Goal: Task Accomplishment & Management: Use online tool/utility

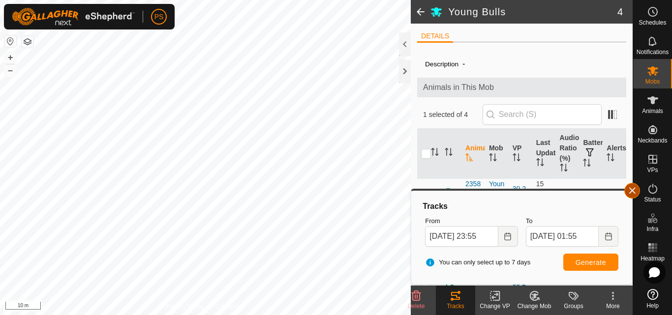
click at [634, 190] on button "button" at bounding box center [633, 191] width 16 height 16
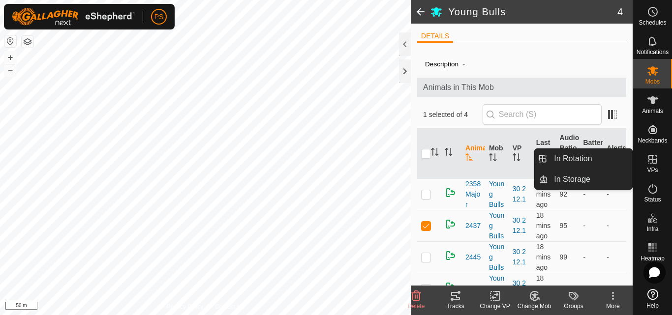
click at [654, 162] on icon at bounding box center [653, 160] width 12 height 12
click at [575, 157] on link "In Rotation" at bounding box center [590, 159] width 84 height 20
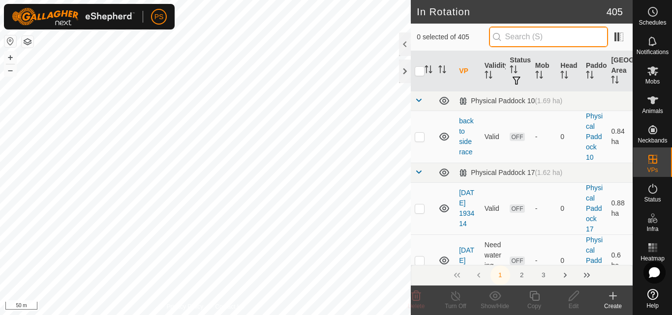
click at [538, 34] on input "text" at bounding box center [548, 37] width 119 height 21
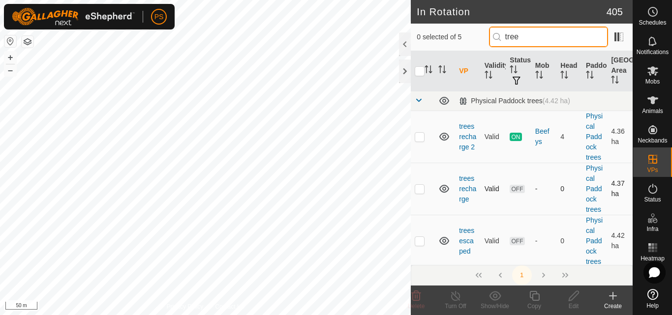
type input "tree"
click at [420, 189] on p-checkbox at bounding box center [420, 189] width 10 height 8
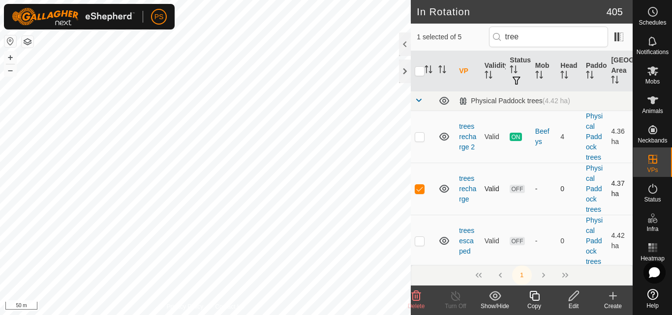
click at [421, 189] on p-checkbox at bounding box center [420, 189] width 10 height 8
checkbox input "false"
click at [420, 135] on p-checkbox at bounding box center [420, 137] width 10 height 8
checkbox input "false"
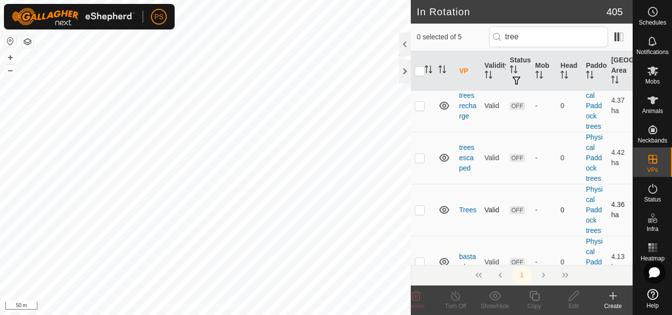
scroll to position [98, 0]
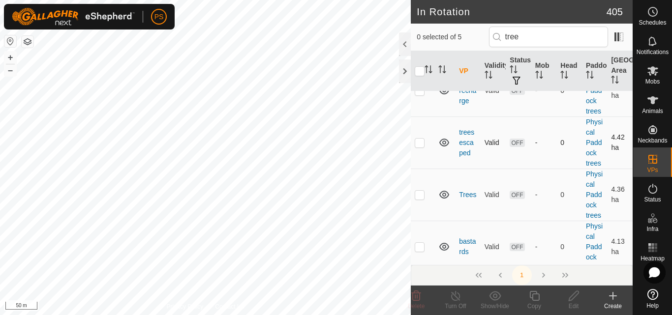
click at [421, 145] on p-checkbox at bounding box center [420, 143] width 10 height 8
checkbox input "true"
click at [421, 194] on p-checkbox at bounding box center [420, 195] width 10 height 8
checkbox input "true"
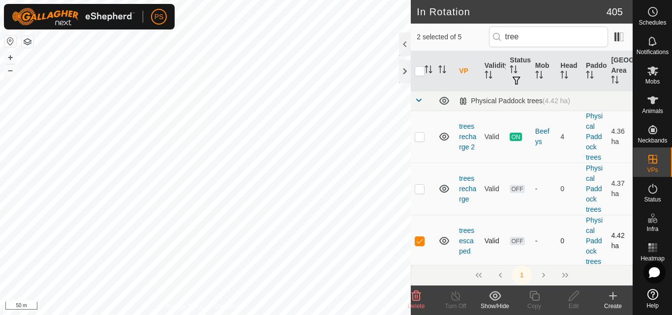
click at [421, 240] on p-checkbox at bounding box center [420, 241] width 10 height 8
checkbox input "false"
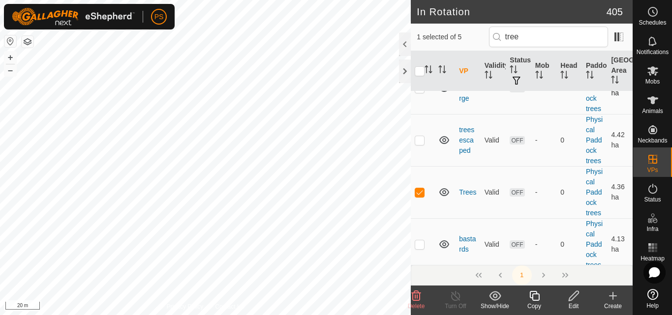
scroll to position [107, 0]
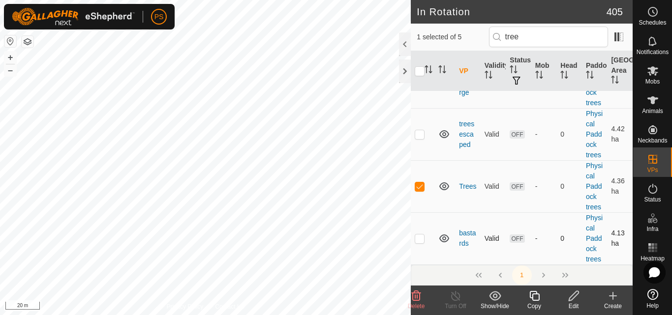
click at [419, 239] on p-checkbox at bounding box center [420, 239] width 10 height 8
checkbox input "true"
click at [418, 185] on p-checkbox at bounding box center [420, 187] width 10 height 8
checkbox input "false"
click at [419, 239] on p-checkbox at bounding box center [420, 239] width 10 height 8
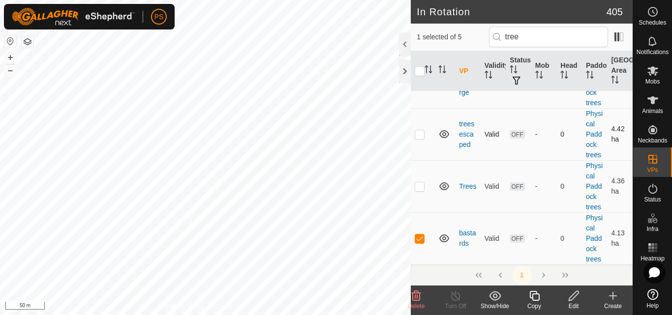
checkbox input "false"
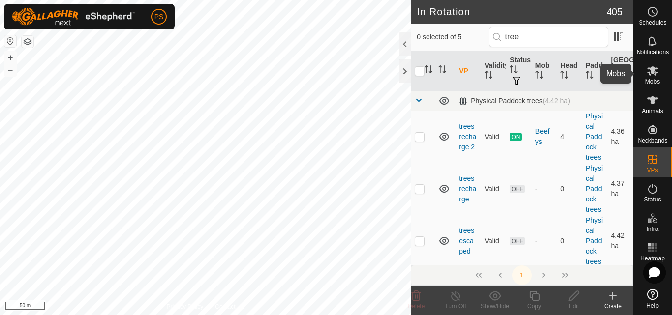
click at [653, 72] on icon at bounding box center [653, 70] width 11 height 9
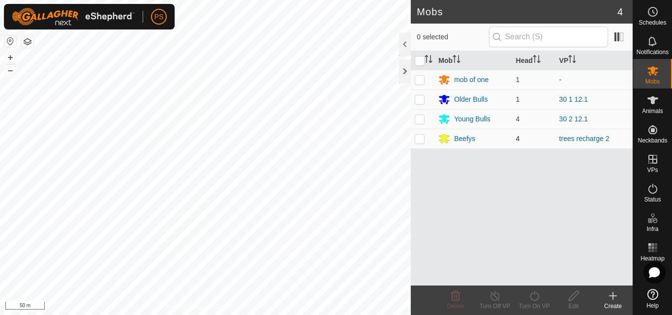
click at [420, 137] on p-checkbox at bounding box center [420, 139] width 10 height 8
checkbox input "true"
click at [537, 294] on icon at bounding box center [534, 296] width 9 height 10
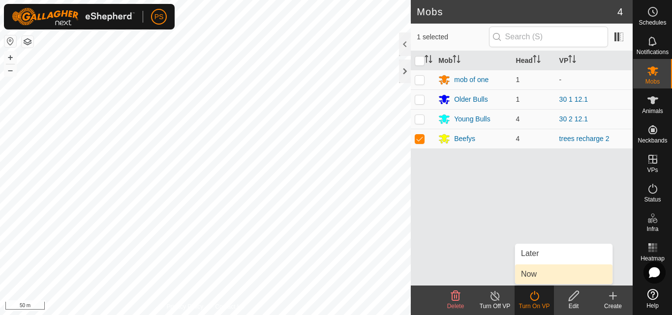
click at [535, 272] on link "Now" at bounding box center [563, 275] width 97 height 20
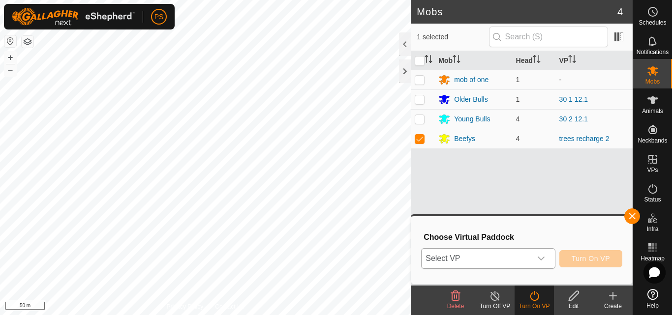
click at [510, 258] on span "Select VP" at bounding box center [476, 259] width 109 height 20
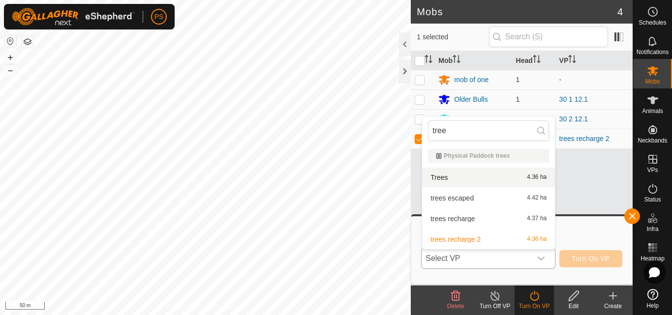
type input "tree"
click at [445, 178] on li "Trees 4.36 ha" at bounding box center [488, 178] width 133 height 20
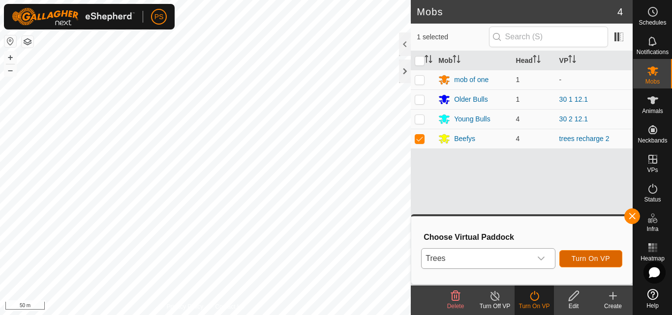
click at [590, 259] on span "Turn On VP" at bounding box center [591, 259] width 38 height 8
